Goal: Use online tool/utility: Utilize a website feature to perform a specific function

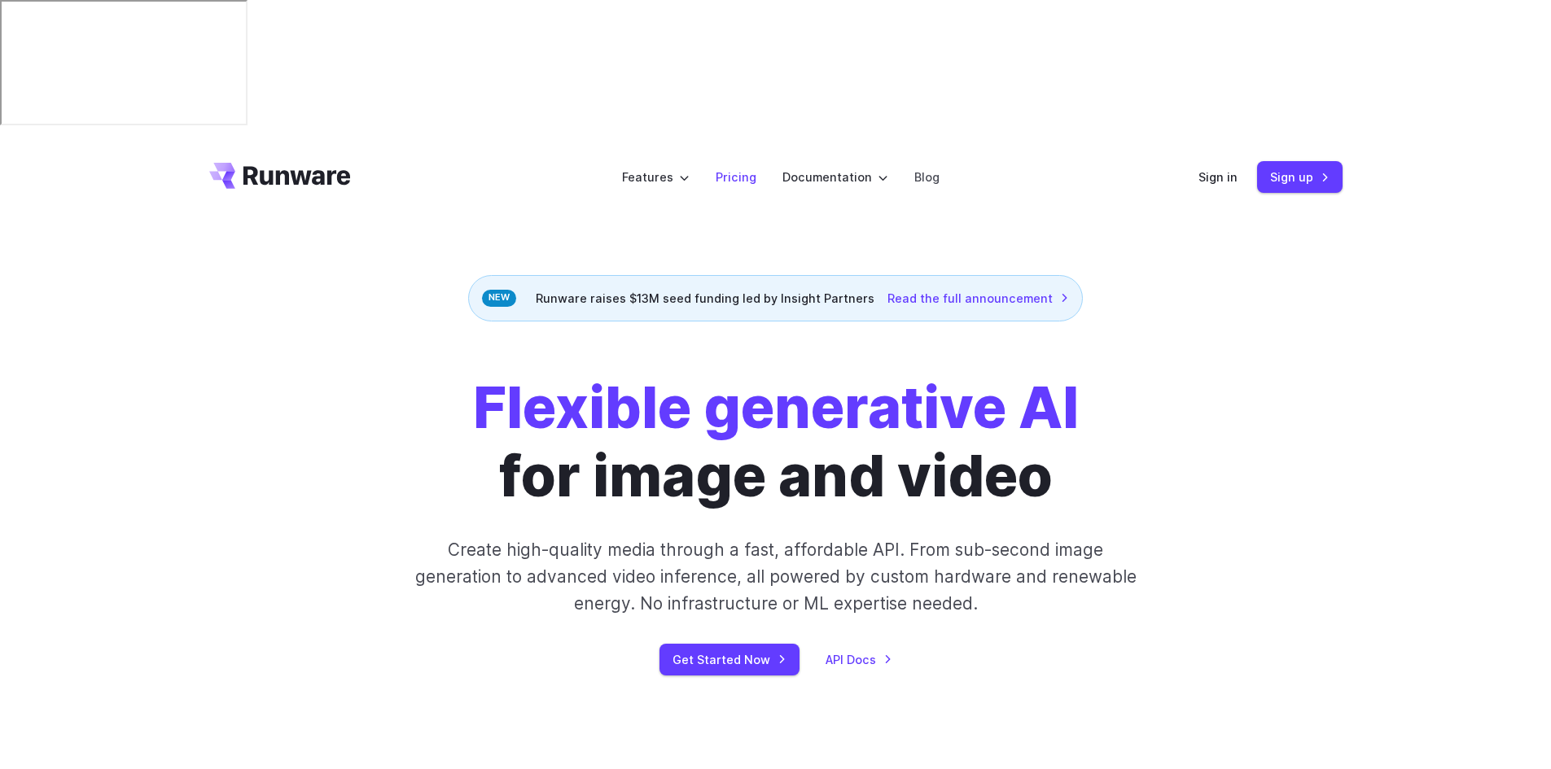
click at [727, 168] on link "Pricing" at bounding box center [736, 177] width 41 height 19
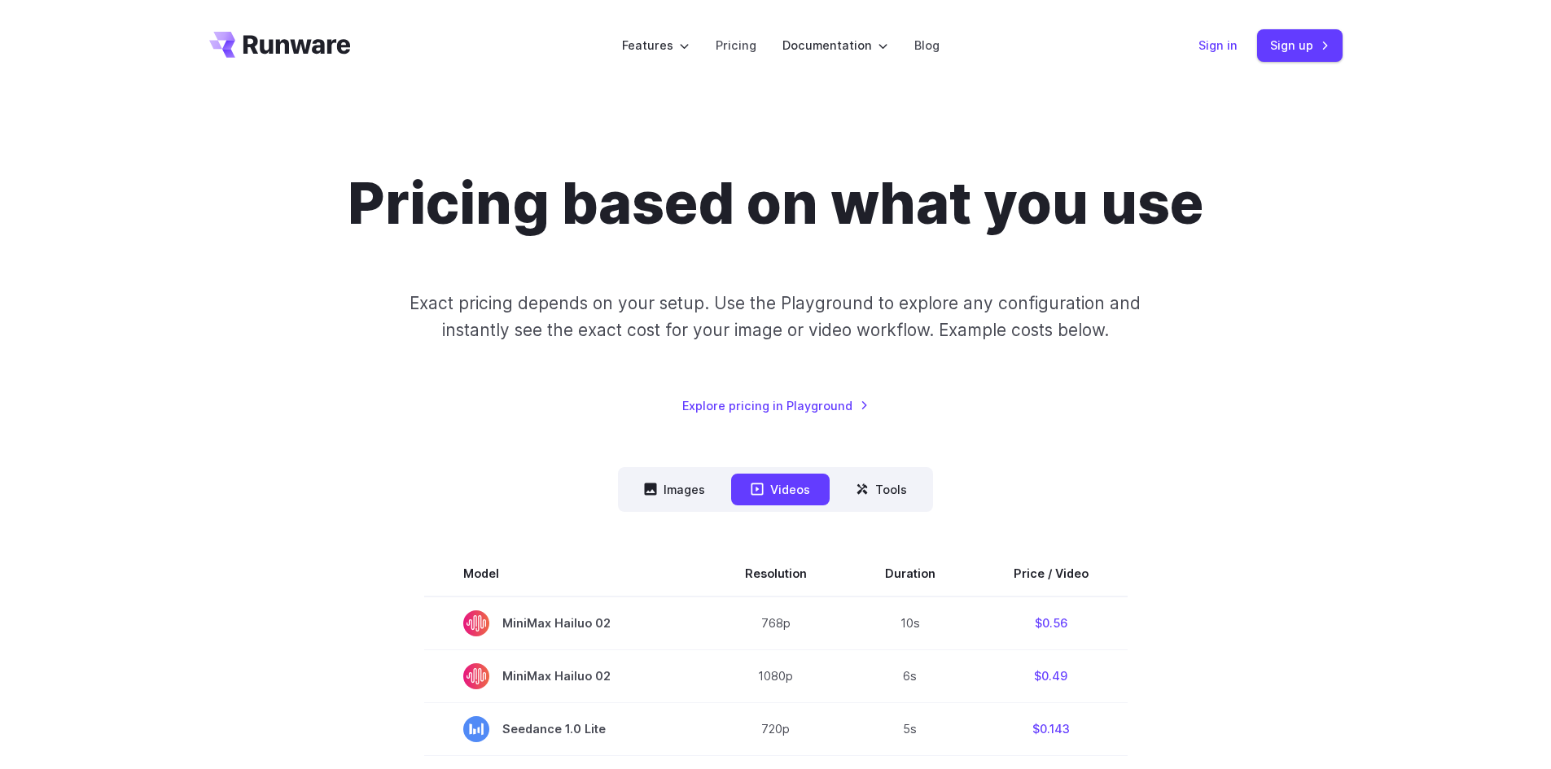
click at [1224, 46] on link "Sign in" at bounding box center [1217, 45] width 39 height 19
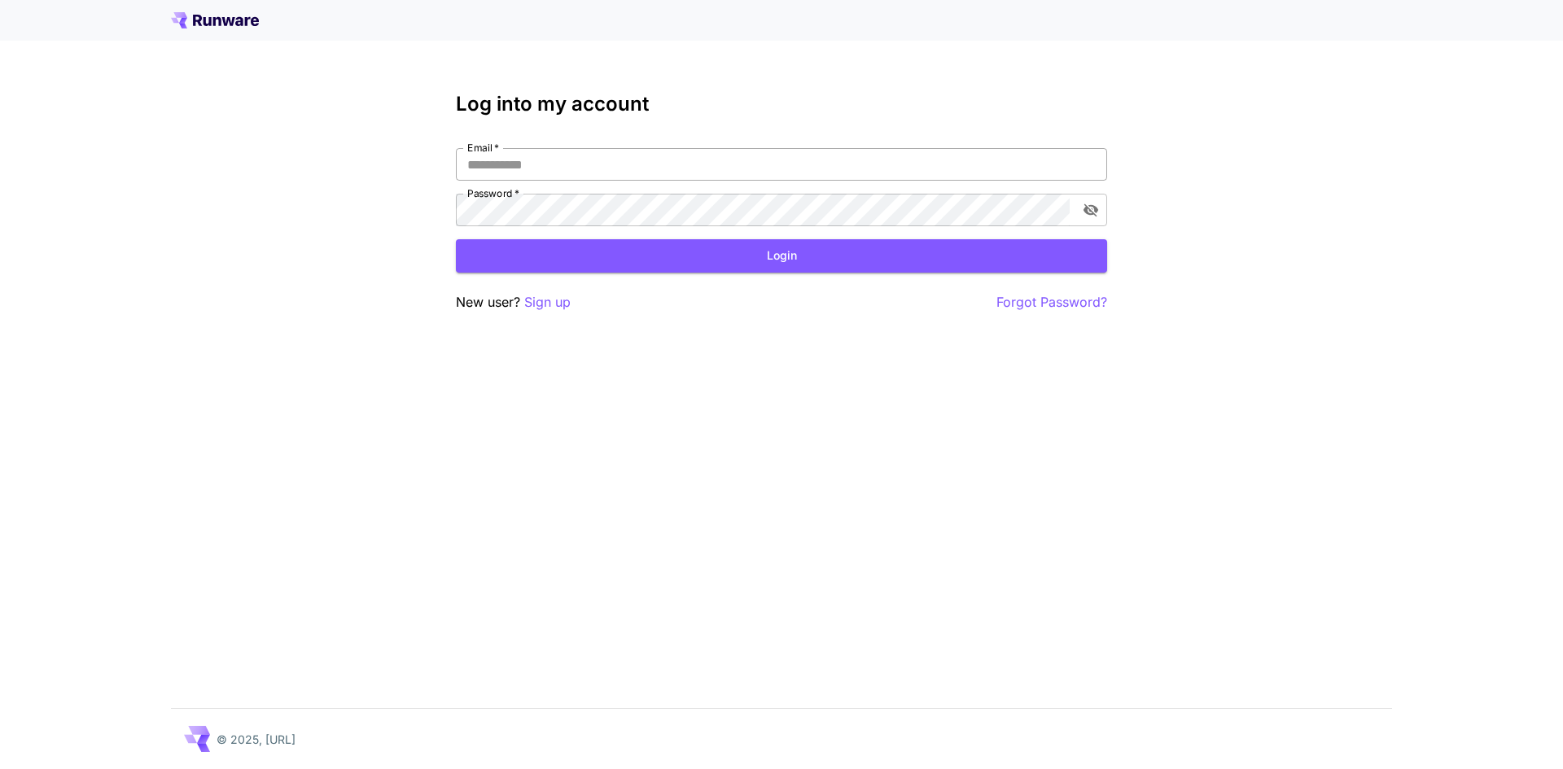
click at [566, 155] on input "Email   *" at bounding box center [781, 164] width 651 height 33
type input "**********"
click at [847, 256] on button "Login" at bounding box center [781, 255] width 651 height 33
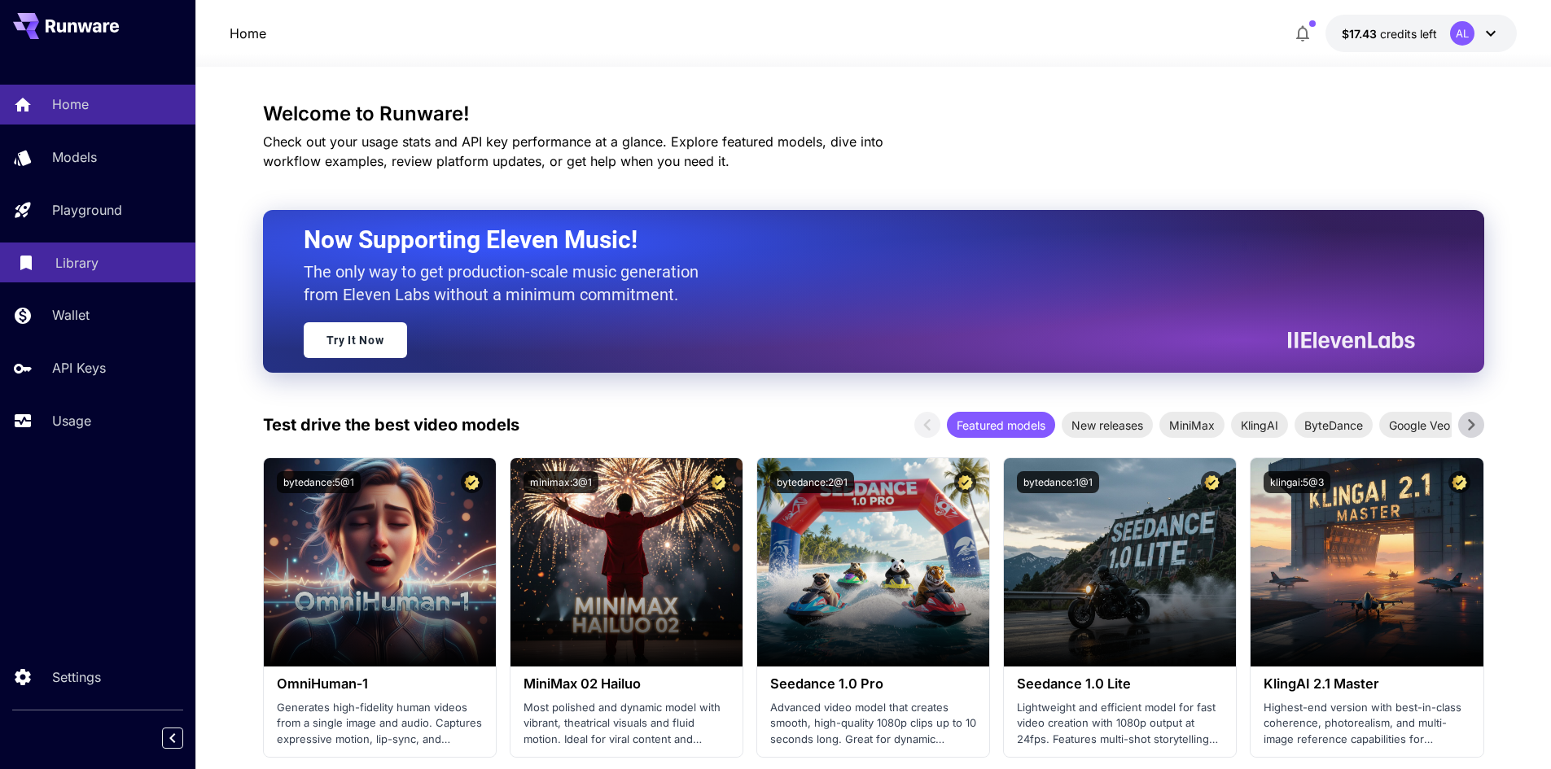
click at [112, 263] on div "Library" at bounding box center [118, 263] width 127 height 20
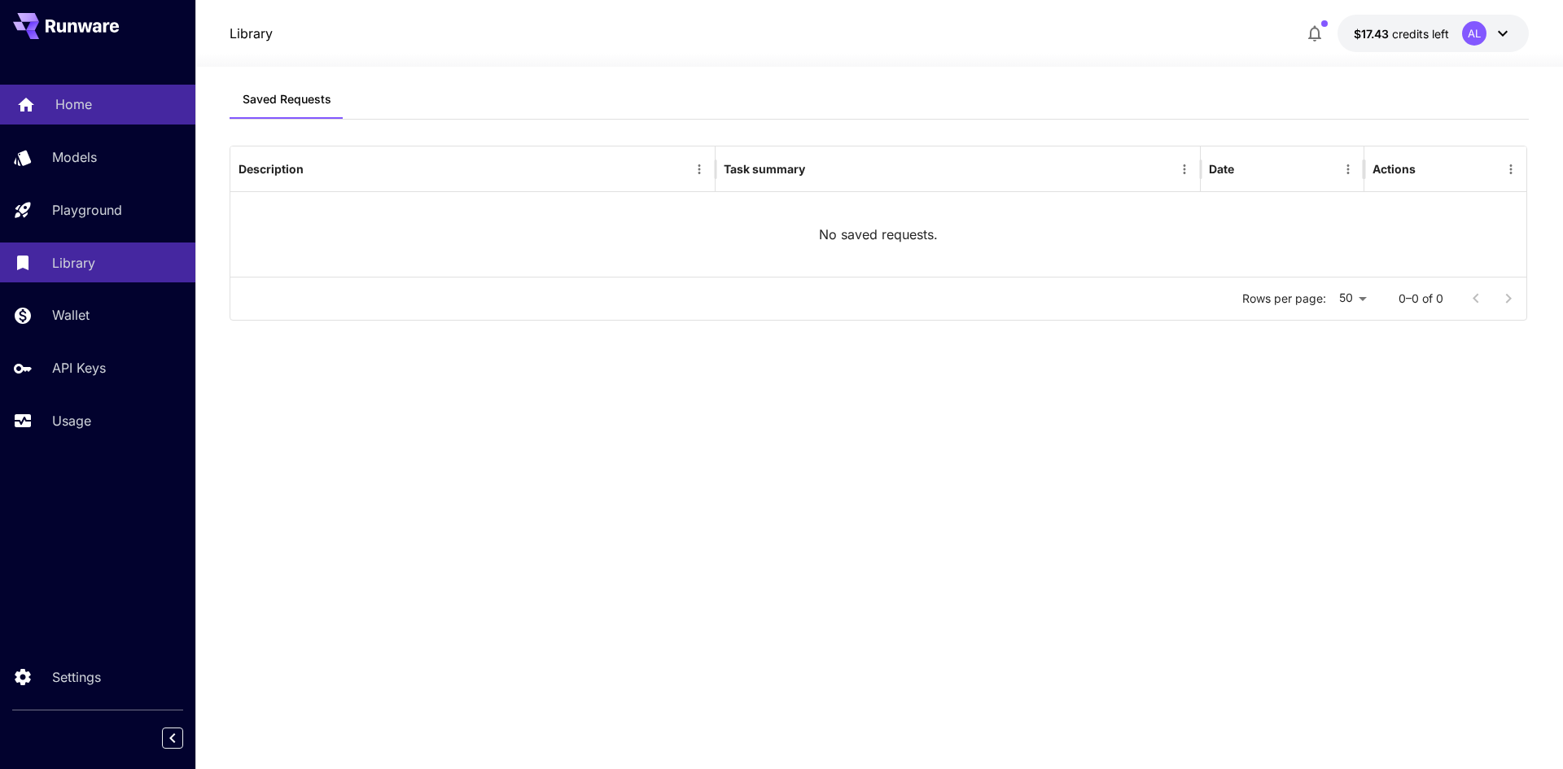
click at [66, 101] on p "Home" at bounding box center [73, 104] width 37 height 20
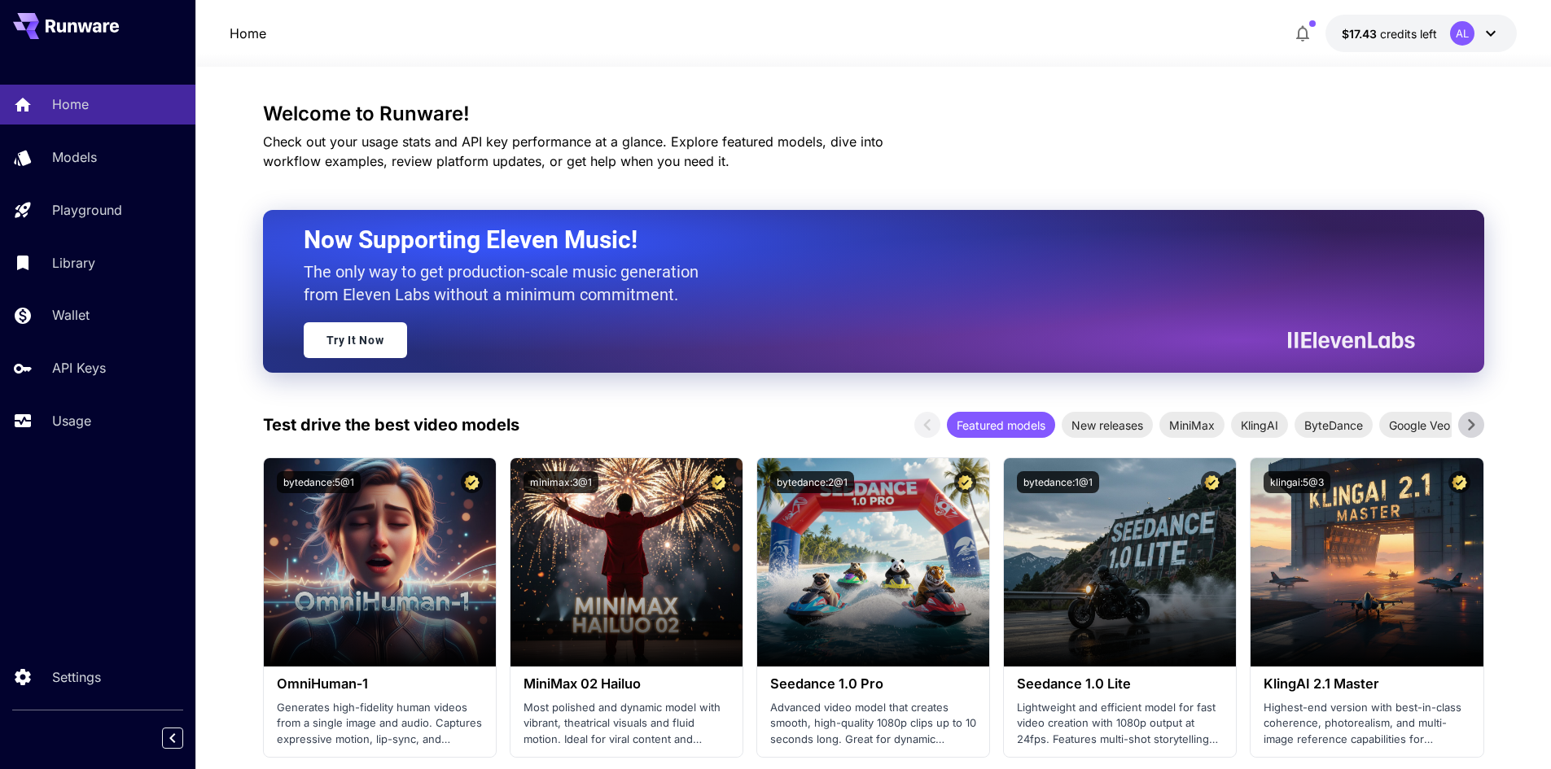
click at [1183, 424] on span "MiniMax" at bounding box center [1191, 425] width 65 height 17
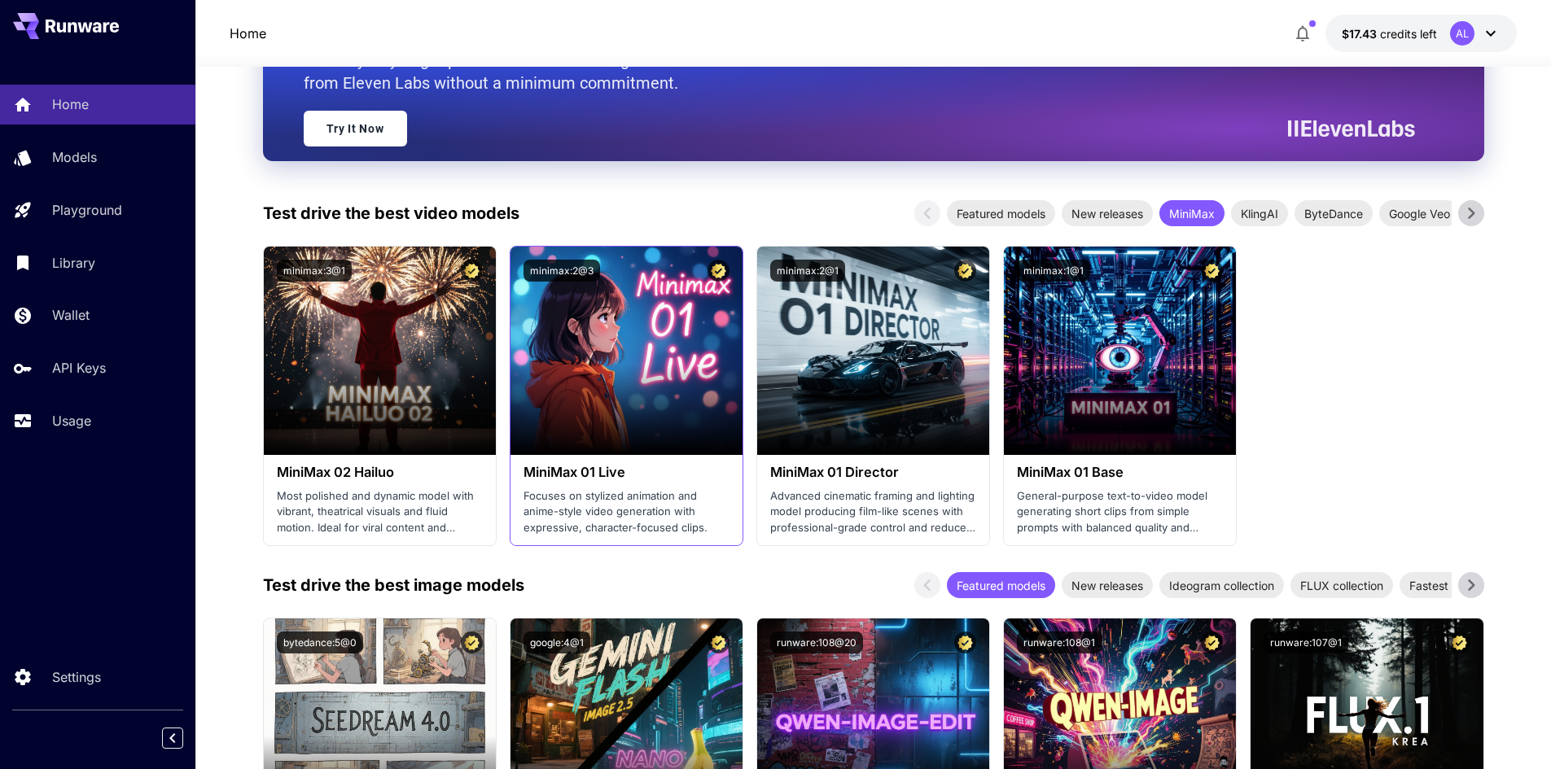
scroll to position [244, 0]
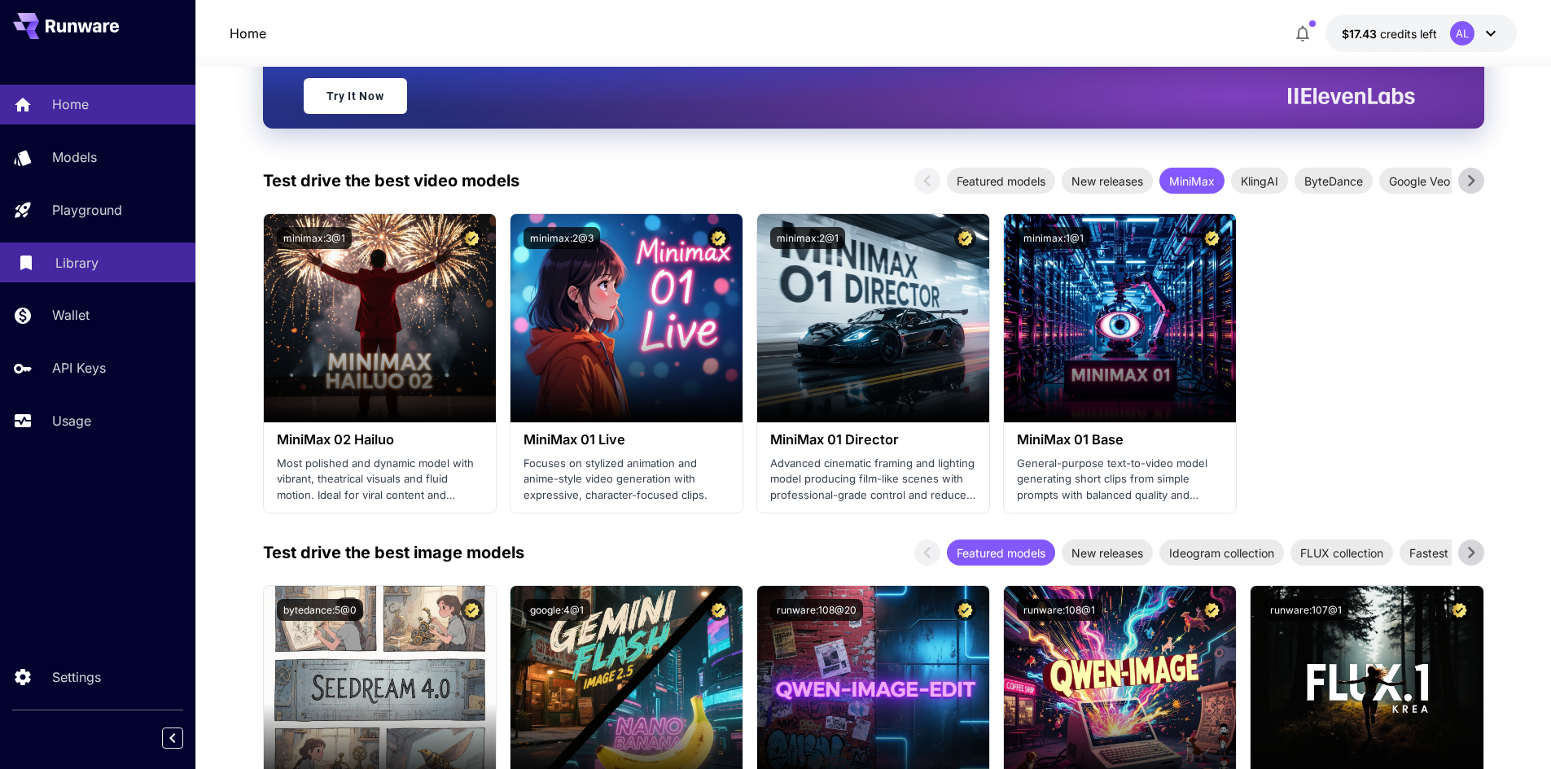
click at [97, 261] on p "Library" at bounding box center [76, 263] width 43 height 20
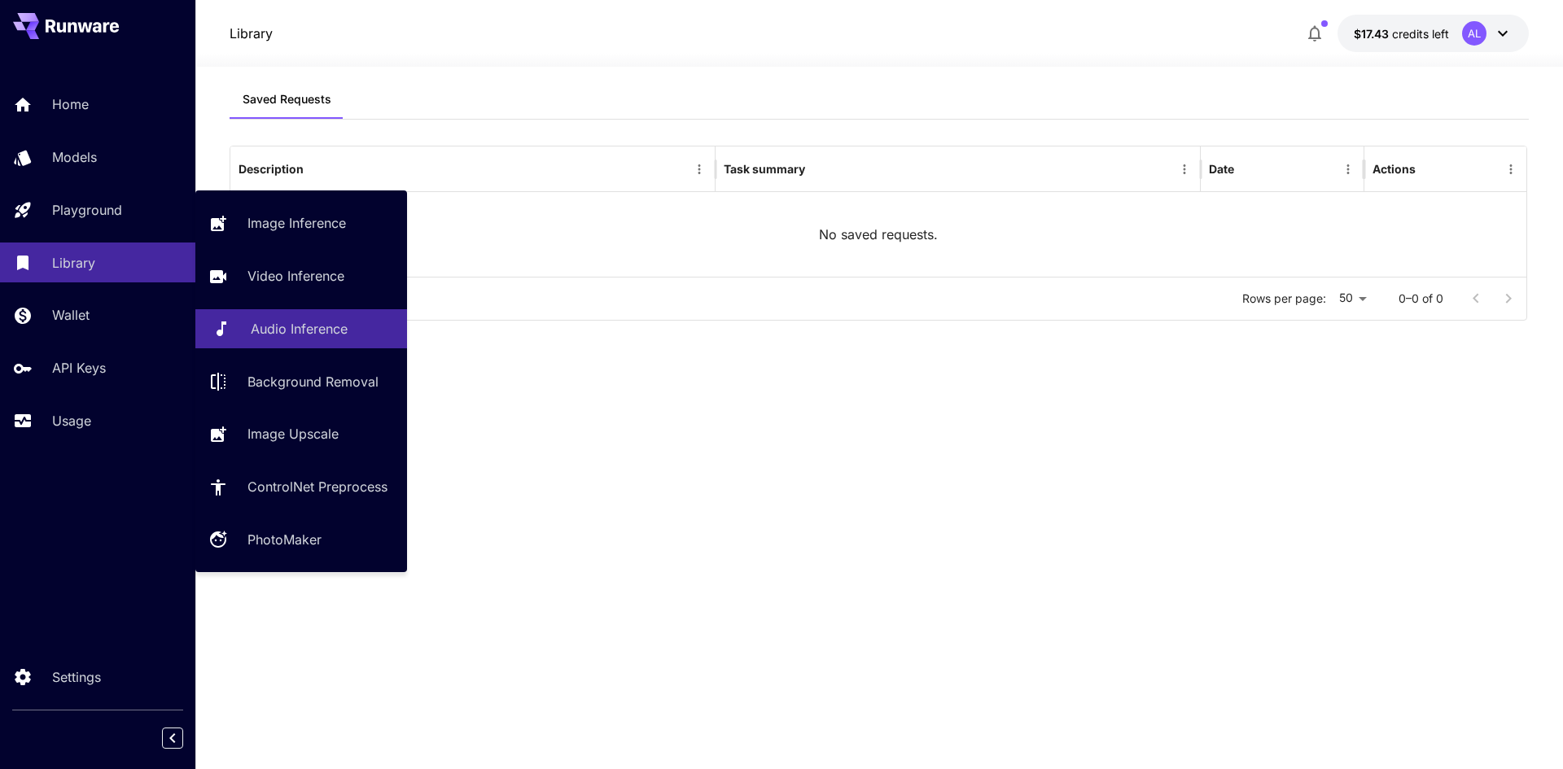
click at [276, 331] on p "Audio Inference" at bounding box center [299, 329] width 97 height 20
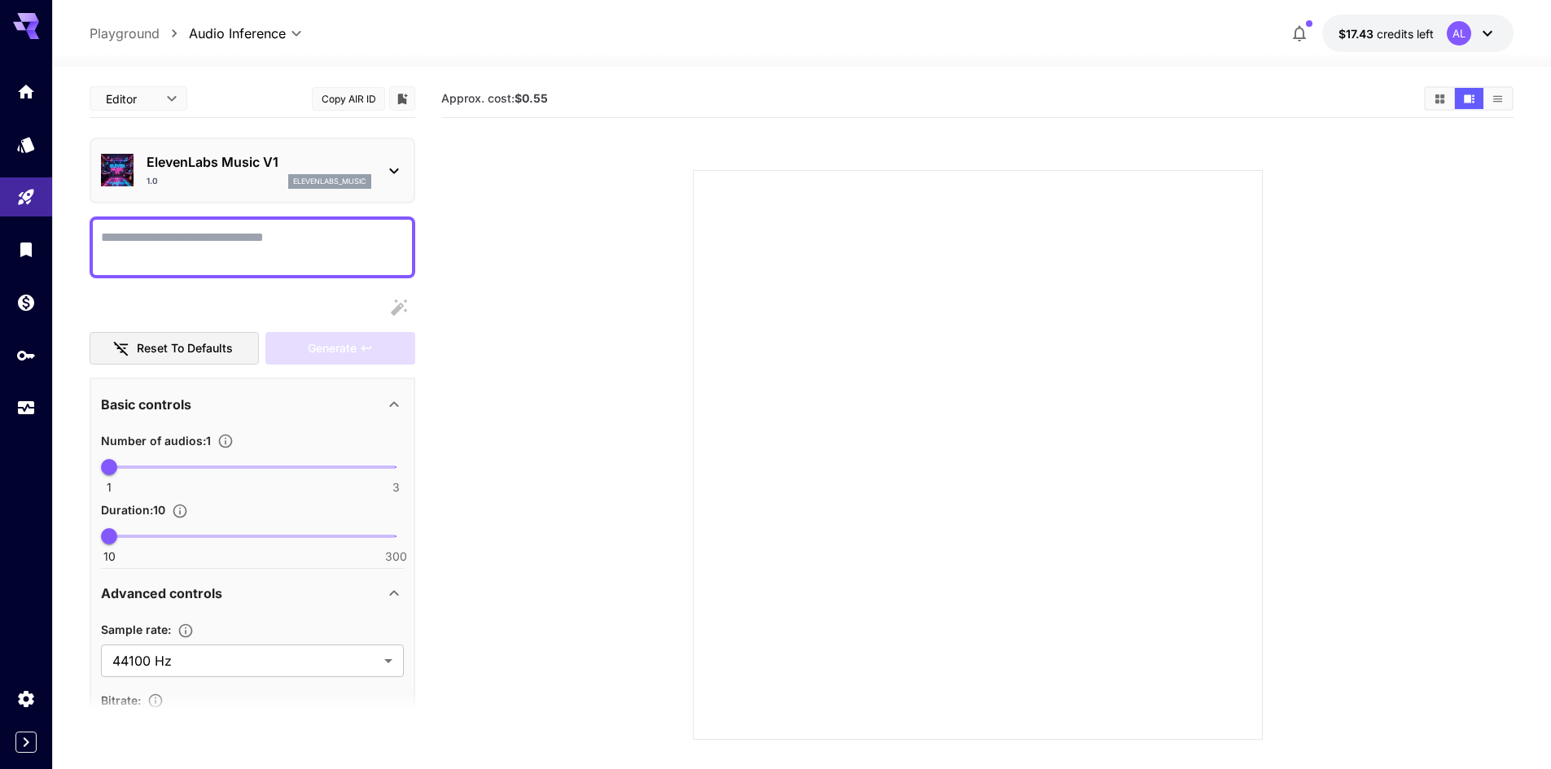
click at [396, 158] on div "ElevenLabs Music V1 1.0 elevenlabs_music" at bounding box center [252, 171] width 303 height 50
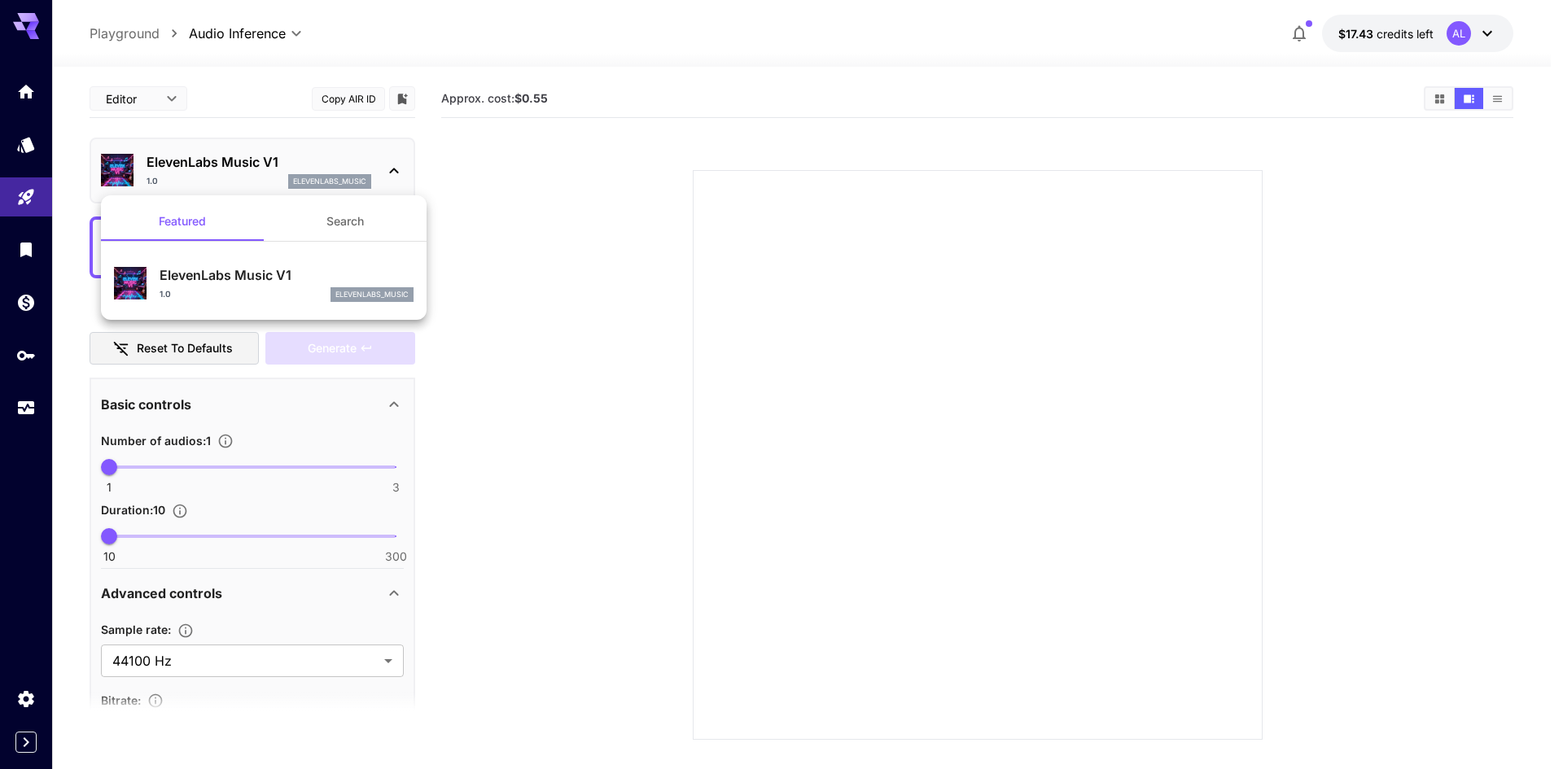
click at [396, 158] on div at bounding box center [781, 384] width 1563 height 769
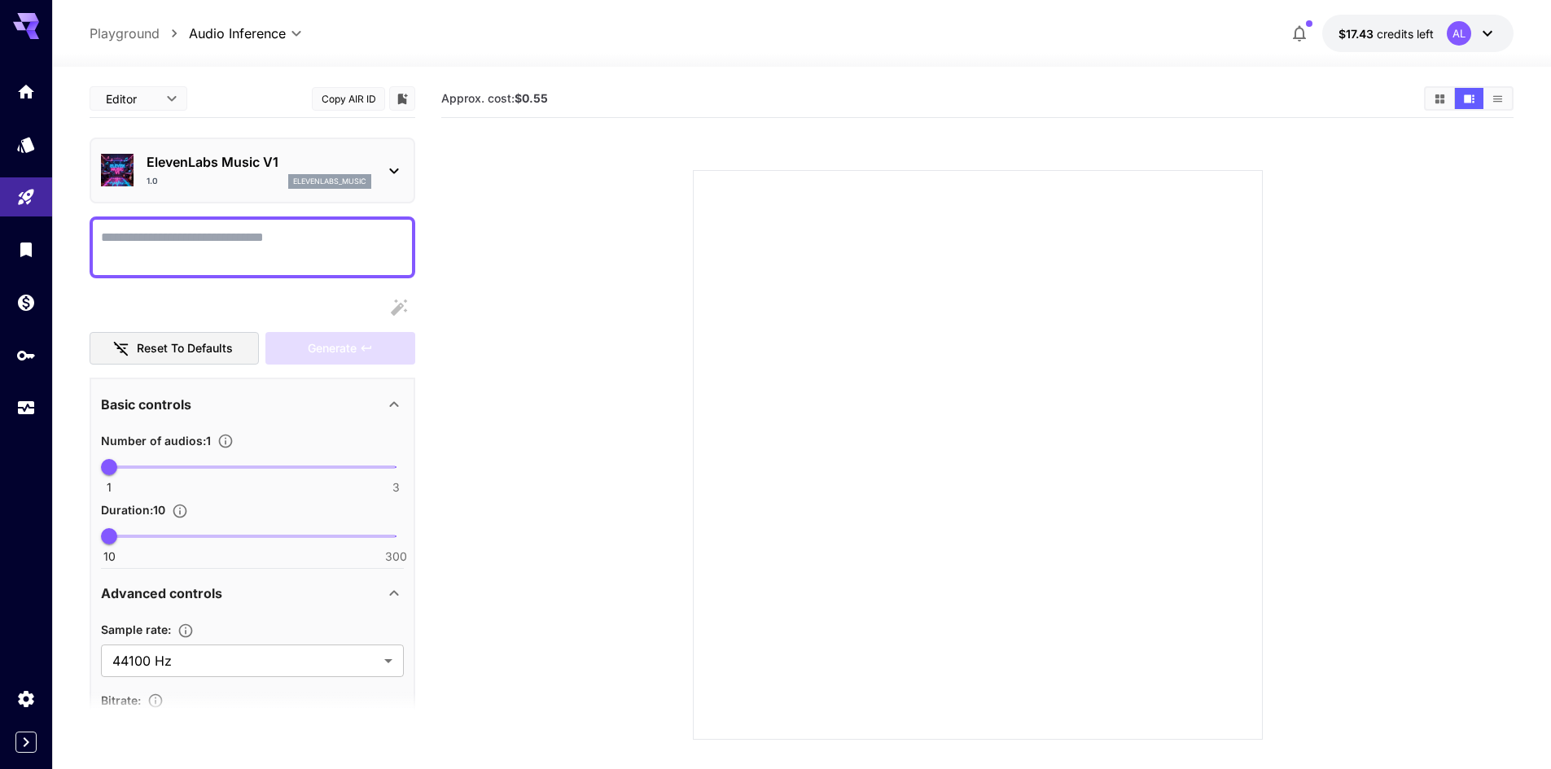
click at [153, 33] on p "Playground" at bounding box center [125, 34] width 70 height 20
type input "**********"
